Goal: Check status: Check status

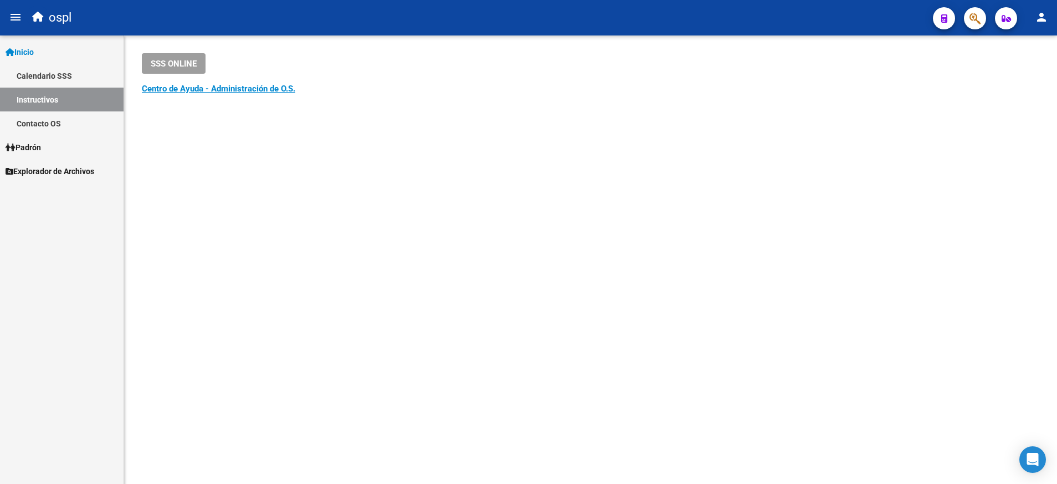
click at [40, 141] on span "Padrón" at bounding box center [23, 147] width 35 height 12
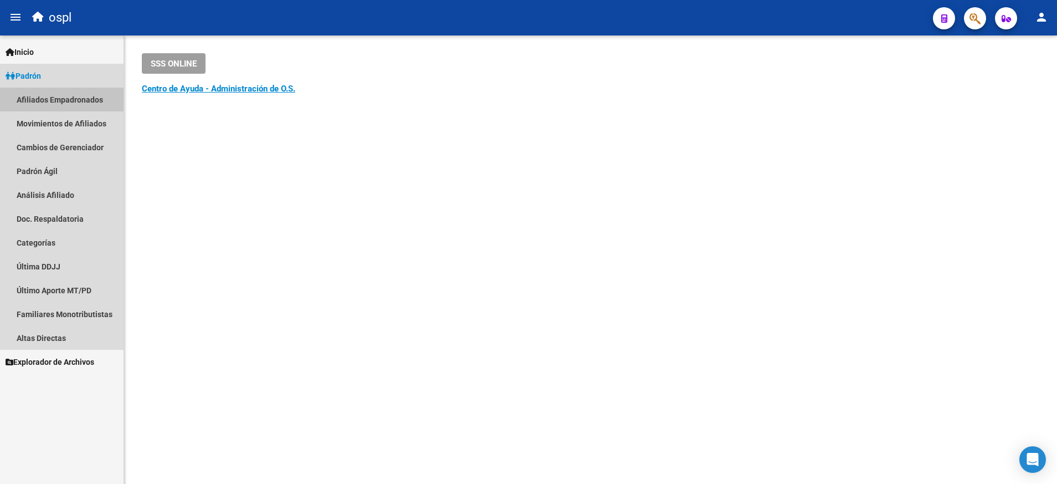
click at [94, 96] on link "Afiliados Empadronados" at bounding box center [62, 100] width 124 height 24
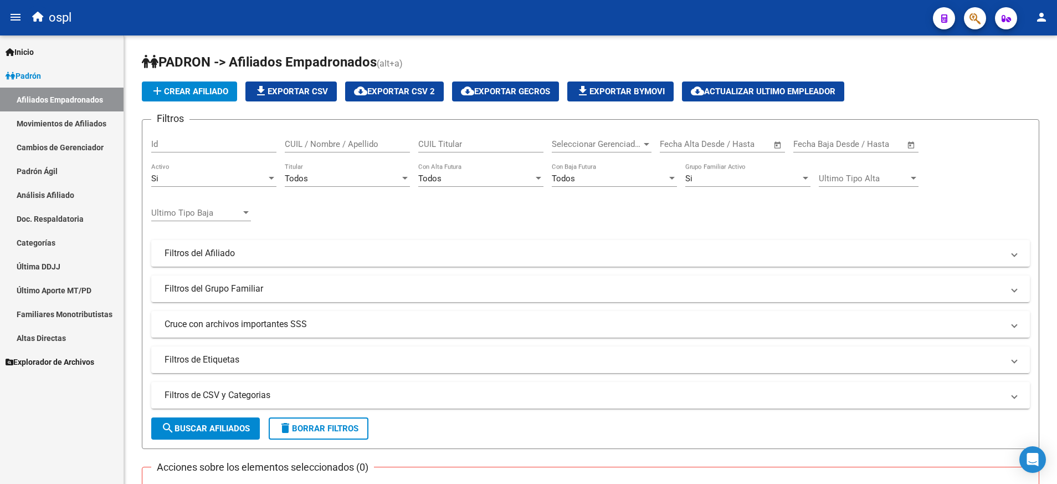
click at [445, 142] on input "CUIL Titular" at bounding box center [480, 144] width 125 height 10
paste input "27230160533"
type input "27230160533"
click at [237, 437] on button "search Buscar Afiliados" at bounding box center [205, 428] width 109 height 22
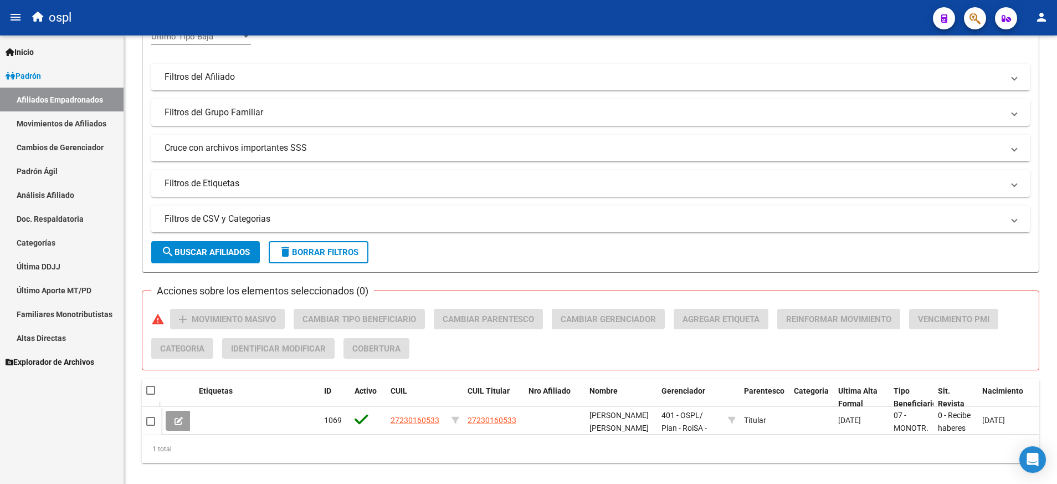
scroll to position [204, 0]
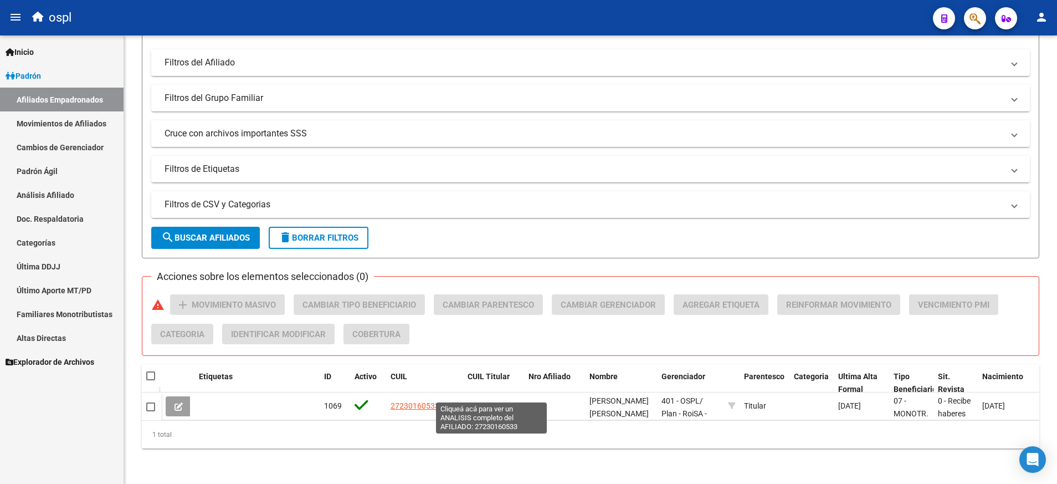
click at [478, 401] on span "27230160533" at bounding box center [492, 405] width 49 height 9
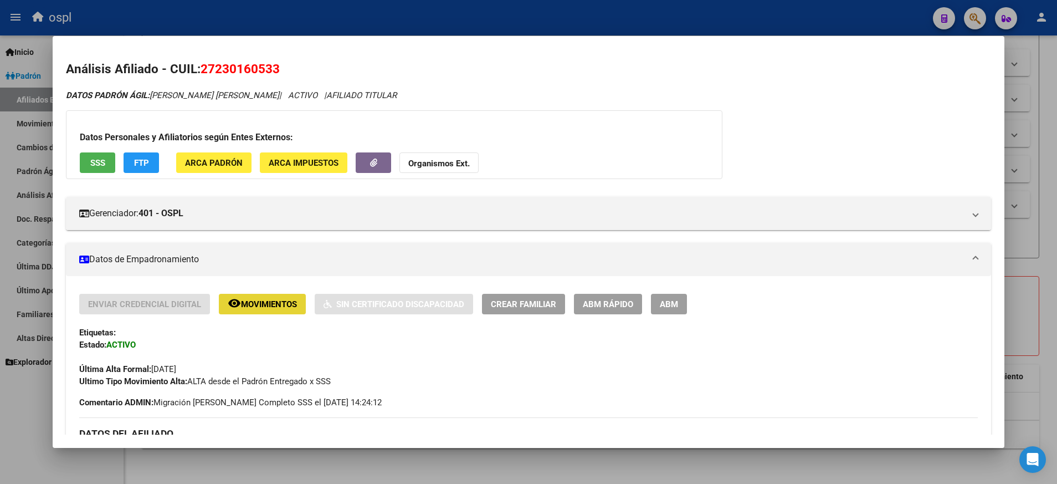
click at [289, 309] on button "remove_red_eye Movimientos" at bounding box center [262, 304] width 87 height 21
click at [663, 305] on span "ABM" at bounding box center [669, 304] width 18 height 10
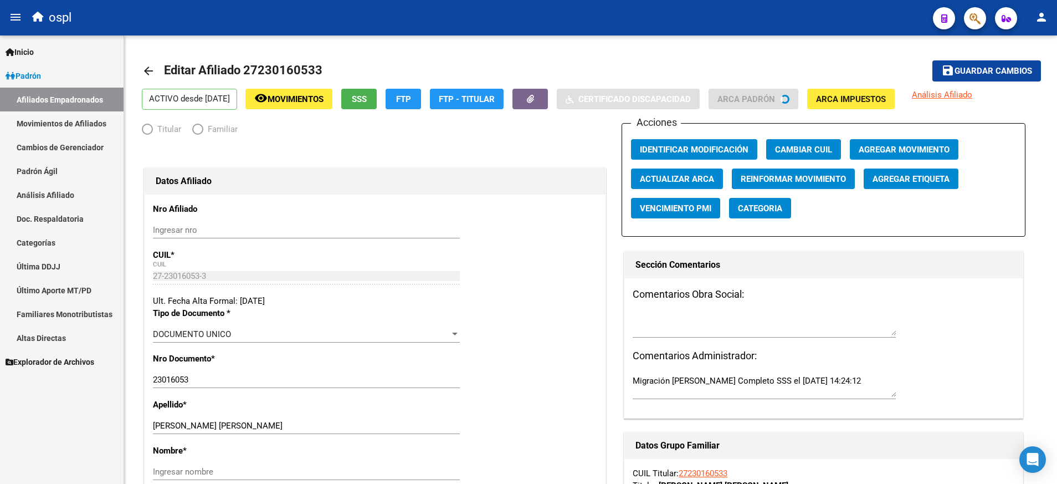
radio input "true"
type input "27-23016053-3"
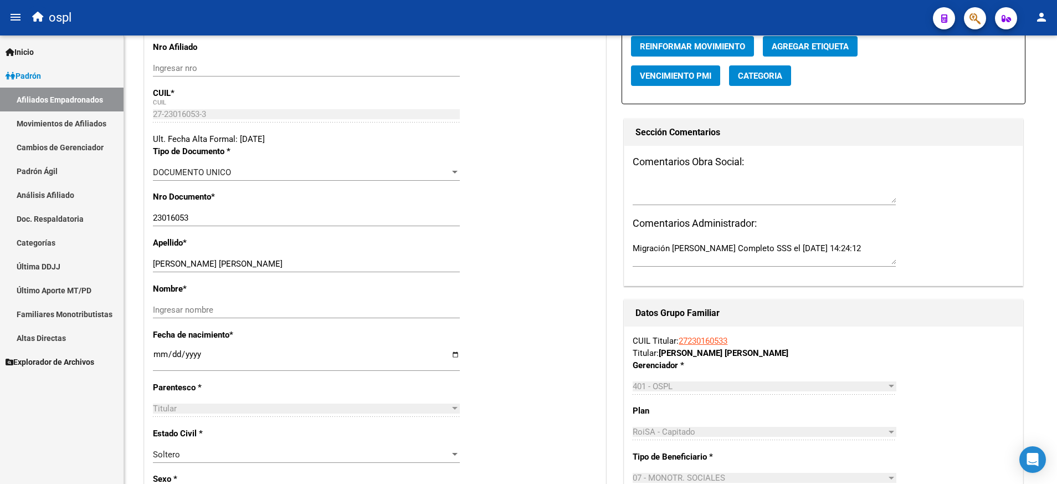
scroll to position [166, 0]
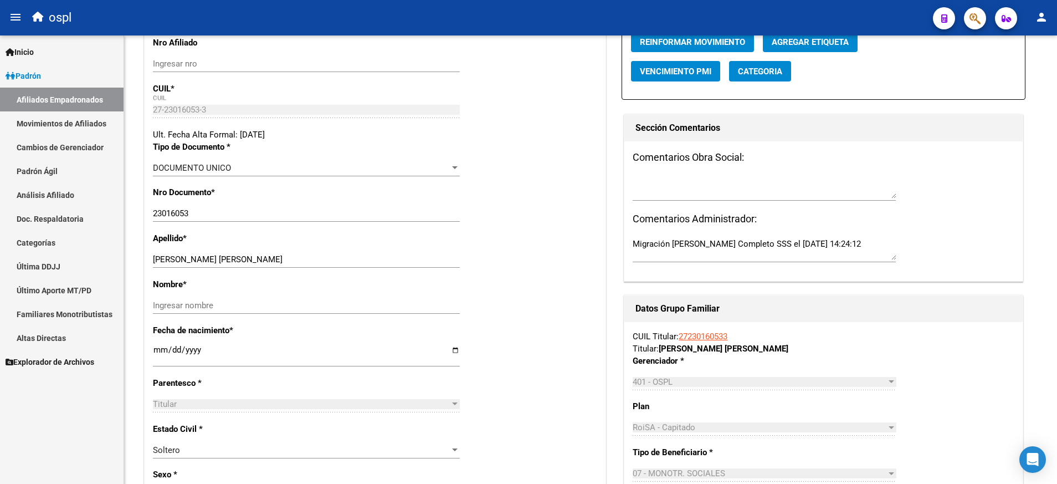
click at [329, 300] on div "Ingresar nombre" at bounding box center [306, 305] width 307 height 17
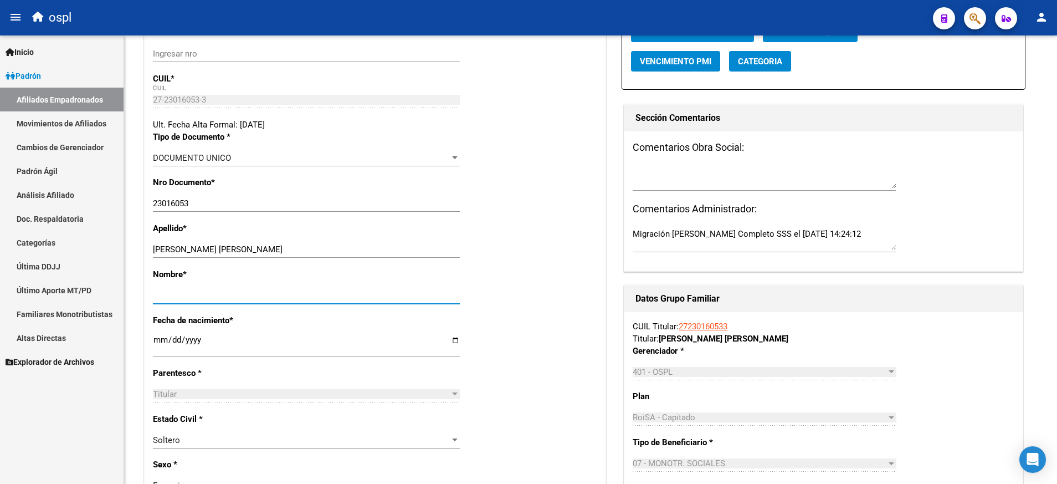
scroll to position [73, 0]
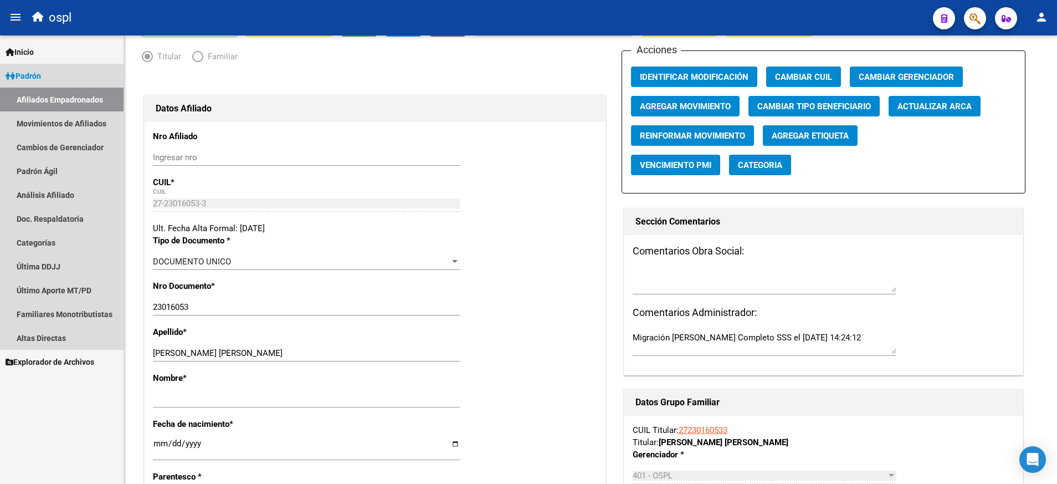
click at [48, 71] on link "Padrón" at bounding box center [62, 76] width 124 height 24
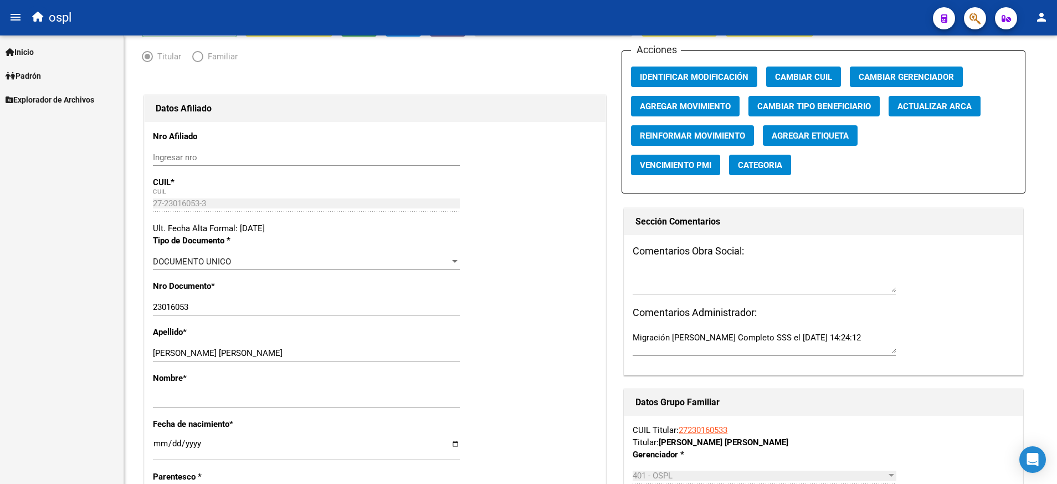
click at [50, 96] on span "Explorador de Archivos" at bounding box center [50, 100] width 89 height 12
click at [40, 69] on link "Padrón" at bounding box center [62, 76] width 124 height 24
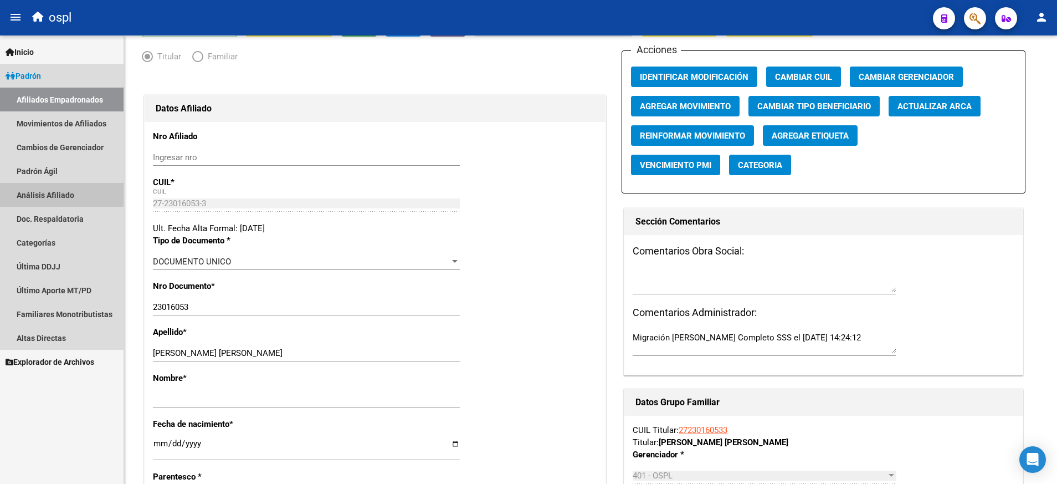
click at [63, 193] on link "Análisis Afiliado" at bounding box center [62, 195] width 124 height 24
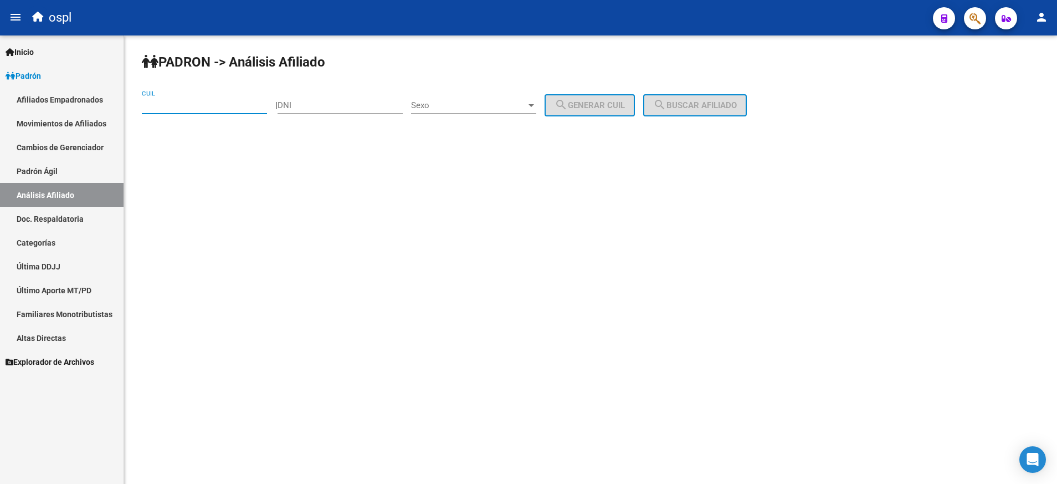
click at [233, 108] on input "CUIL" at bounding box center [204, 105] width 125 height 10
paste input "27-37564128-9"
type input "27-37564128-9"
click at [681, 112] on button "search Buscar afiliado" at bounding box center [695, 105] width 104 height 22
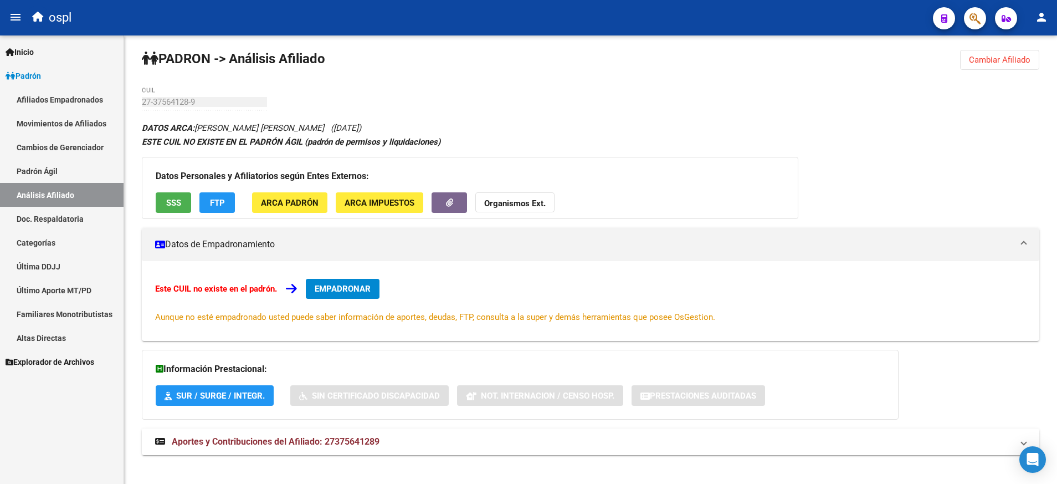
scroll to position [13, 0]
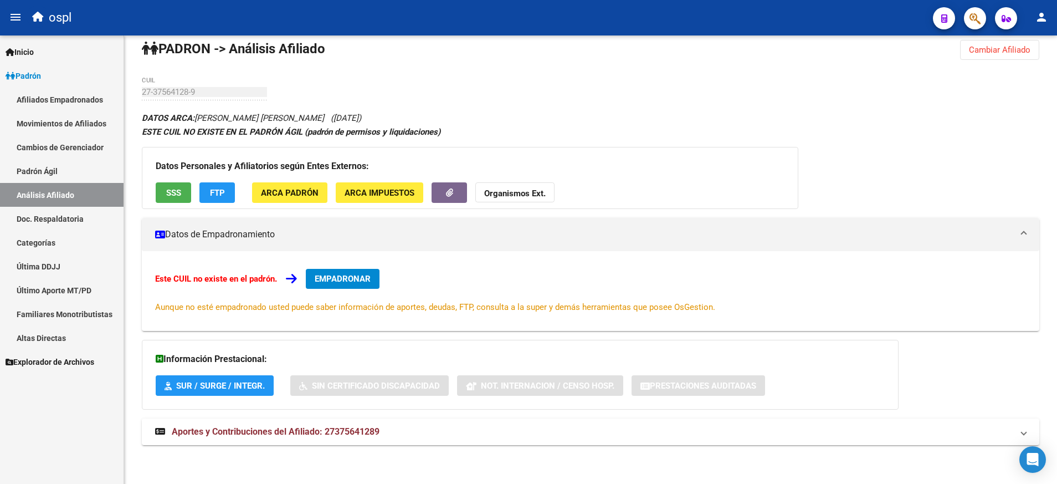
click at [257, 432] on span "Aportes y Contribuciones del Afiliado: 27375641289" at bounding box center [276, 431] width 208 height 11
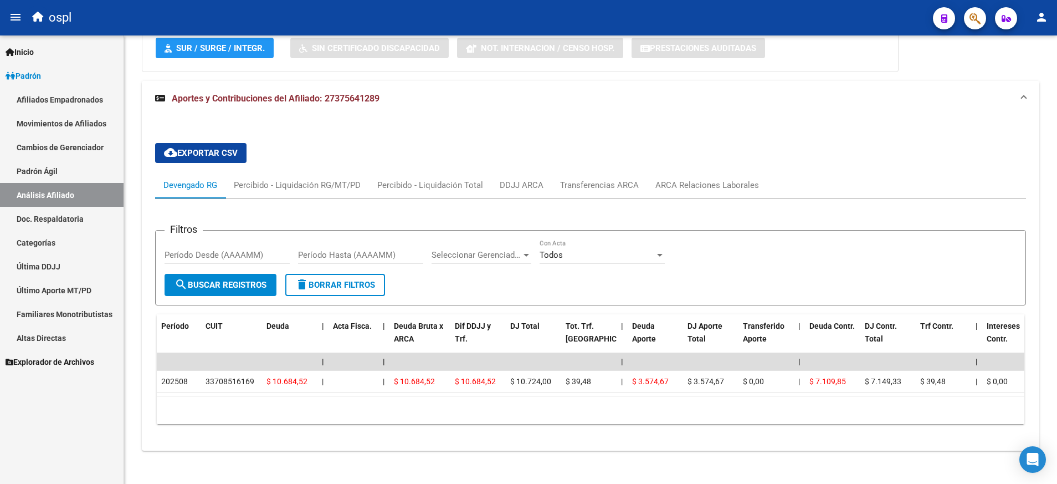
scroll to position [370, 0]
